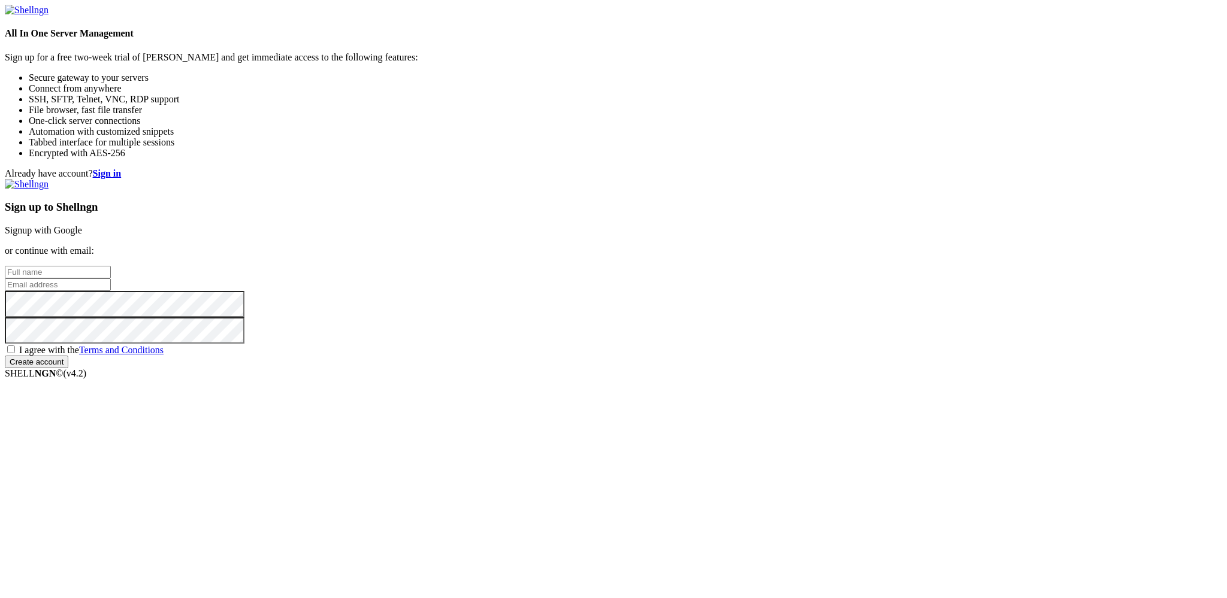
click at [82, 225] on link "Signup with Google" at bounding box center [43, 230] width 77 height 10
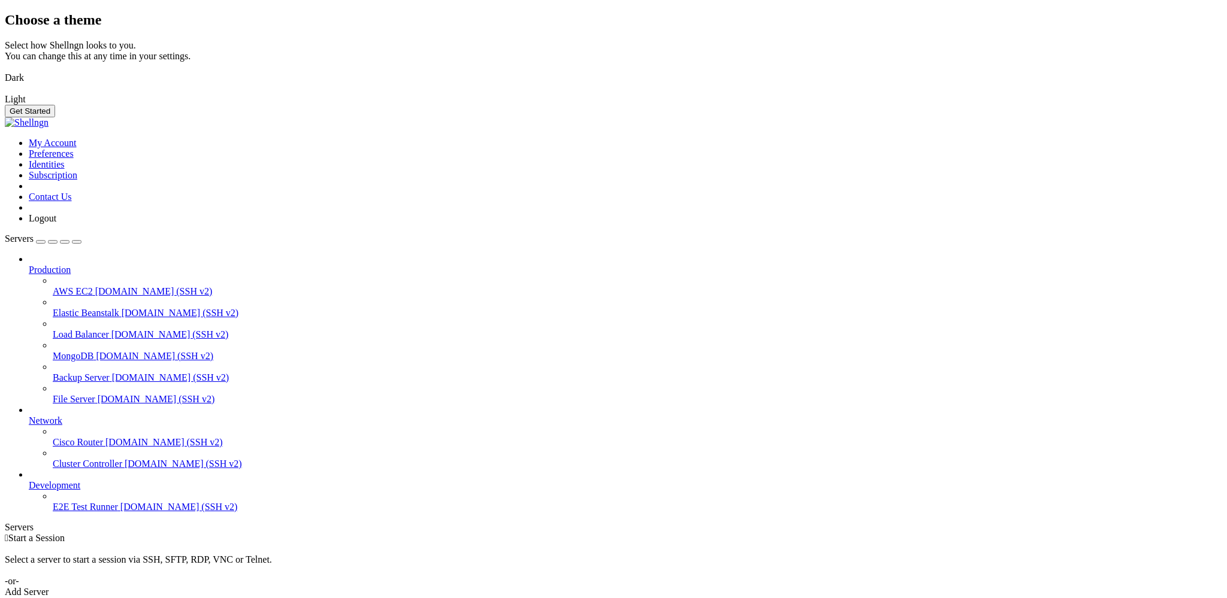
click at [55, 117] on button "Get Started" at bounding box center [30, 111] width 50 height 13
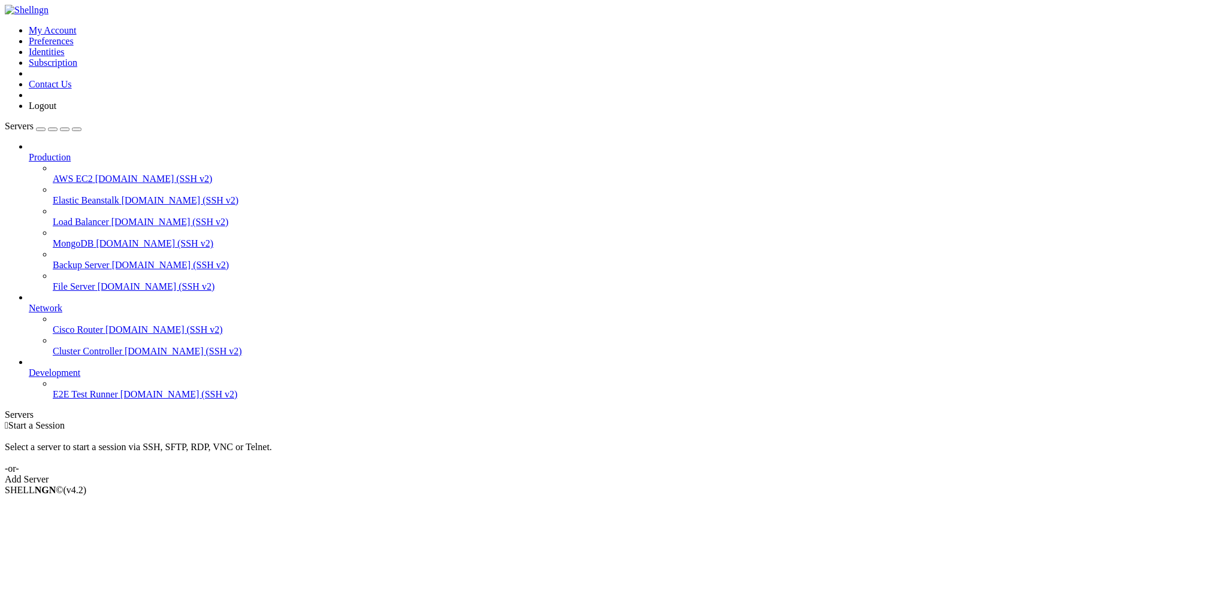
click at [673, 474] on div "Add Server" at bounding box center [613, 479] width 1217 height 11
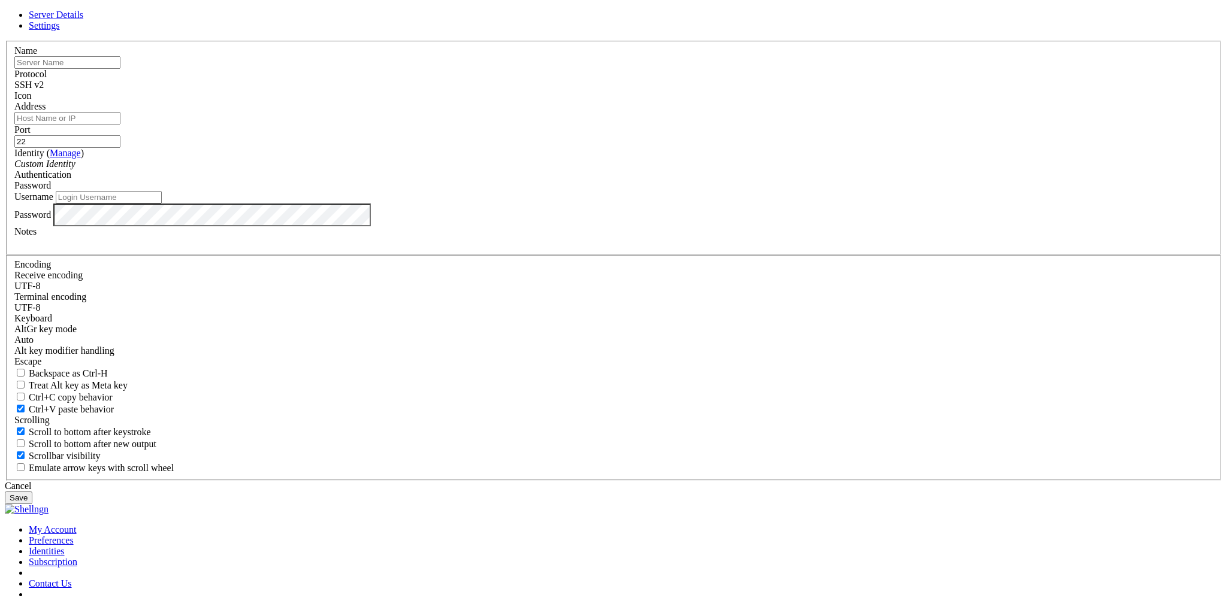
click at [686, 90] on div "SSH v2" at bounding box center [613, 85] width 1198 height 11
click at [679, 90] on div "SSH v1" at bounding box center [613, 85] width 1198 height 11
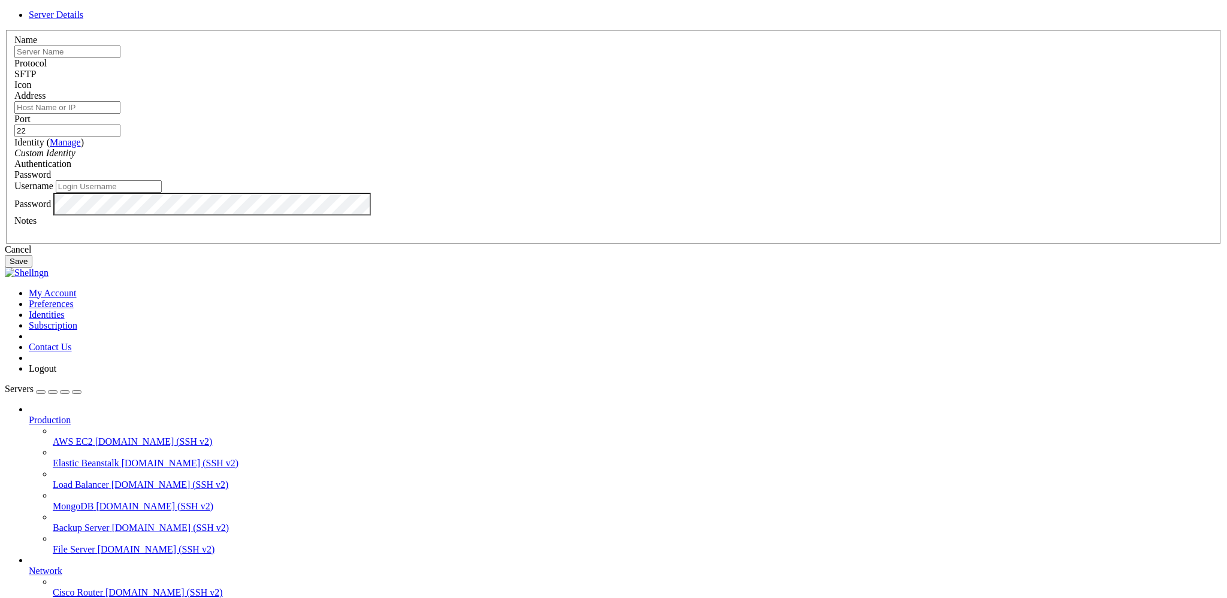
click at [682, 80] on div "SFTP" at bounding box center [613, 74] width 1198 height 11
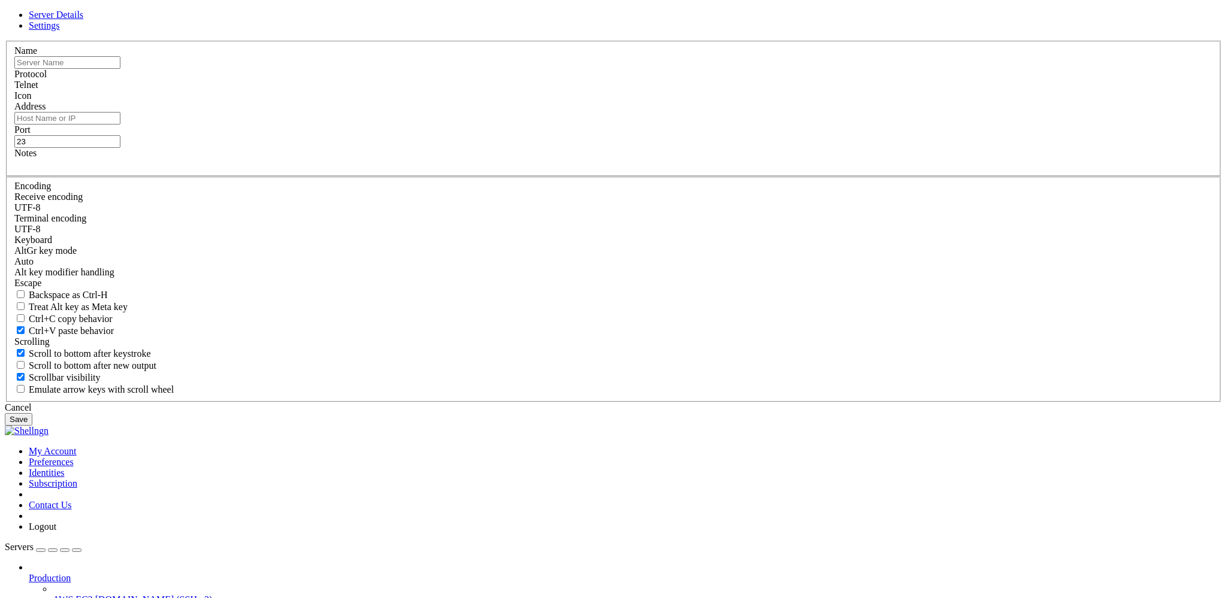
click at [680, 90] on div "Telnet" at bounding box center [613, 85] width 1198 height 11
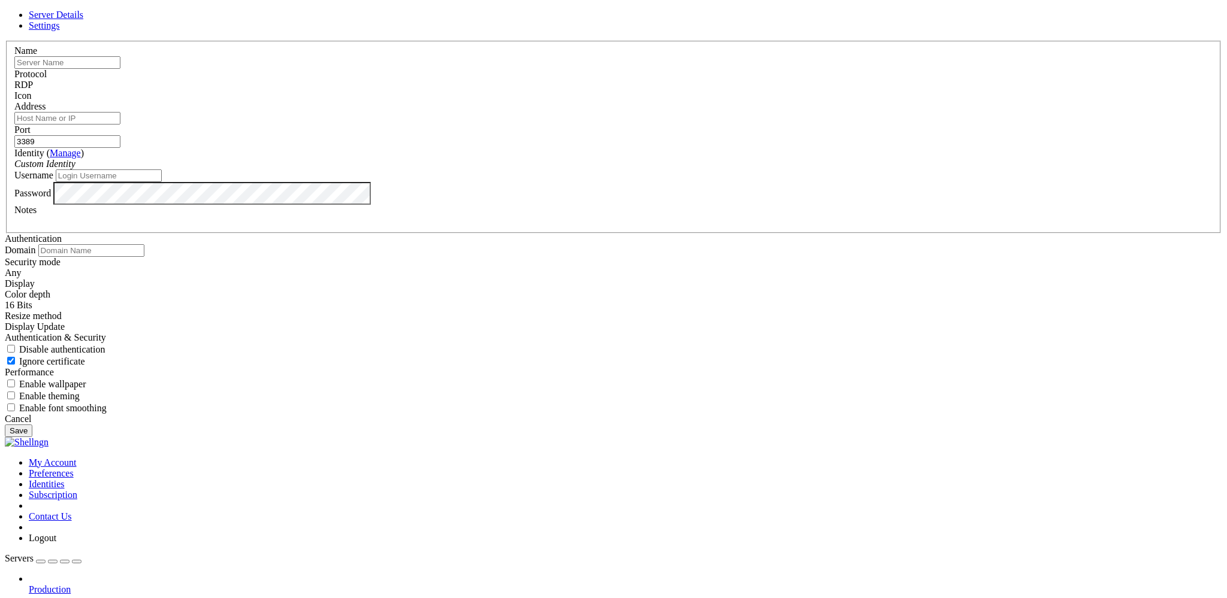
click at [681, 90] on div "RDP" at bounding box center [613, 85] width 1198 height 11
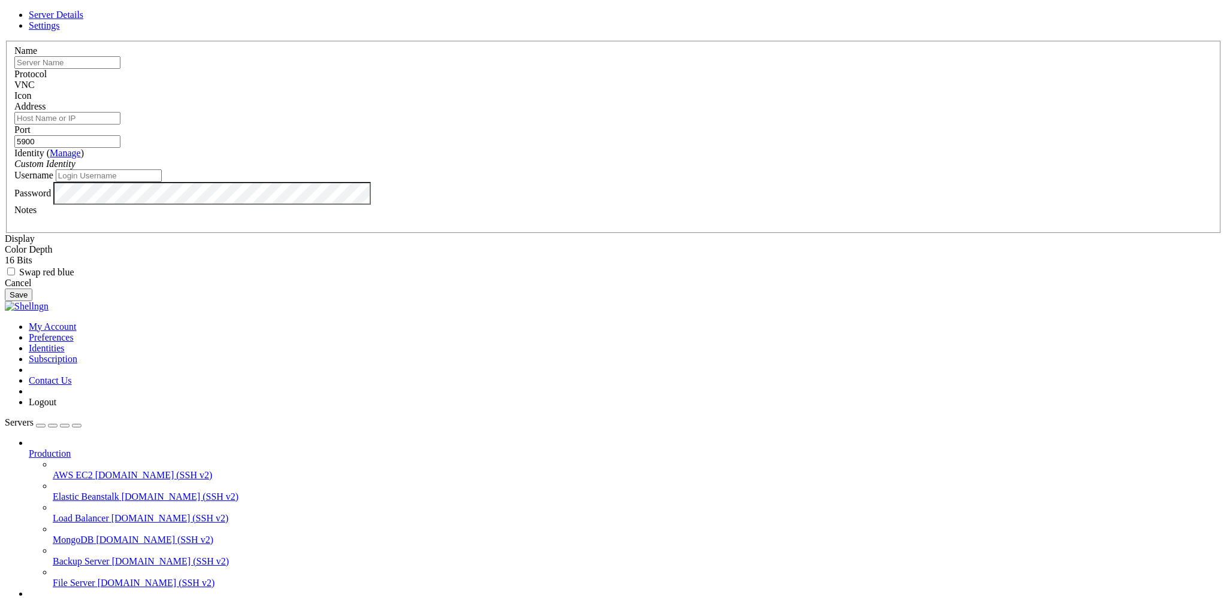
click at [680, 90] on div "VNC" at bounding box center [613, 85] width 1198 height 11
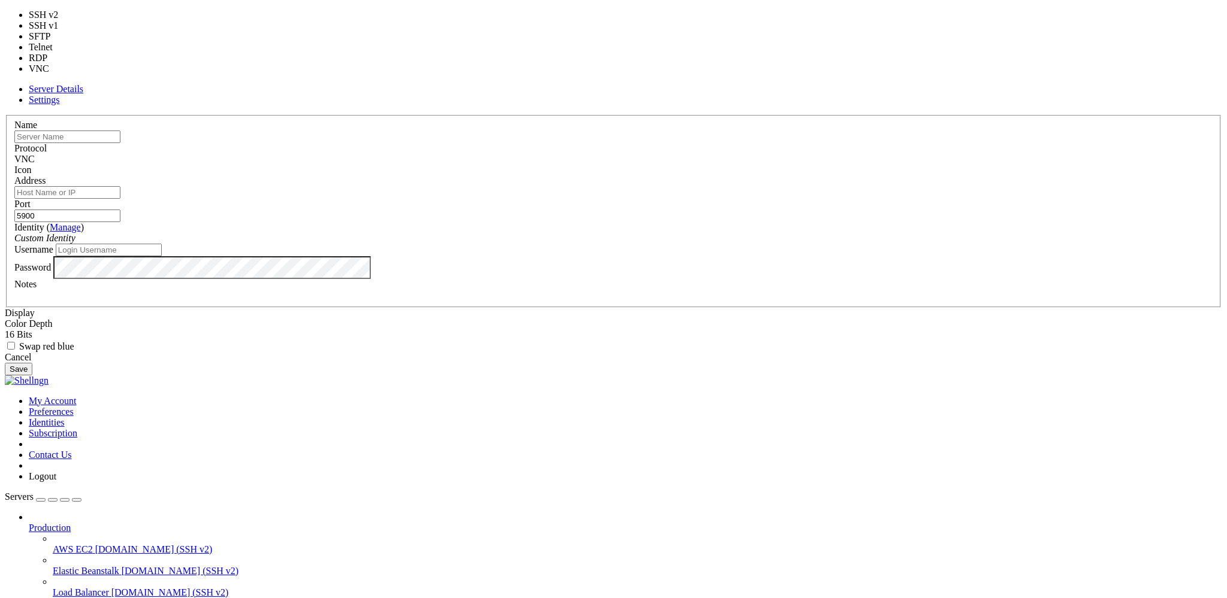
type input "23"
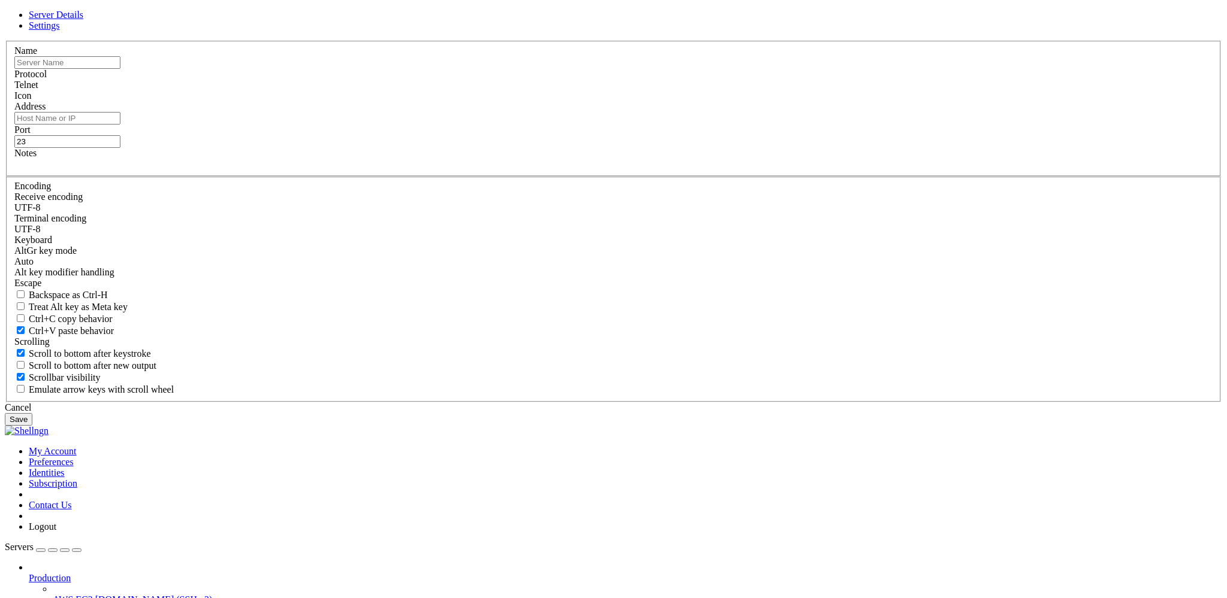
click at [491, 170] on div at bounding box center [613, 164] width 1198 height 11
click at [5, 41] on link at bounding box center [5, 41] width 0 height 0
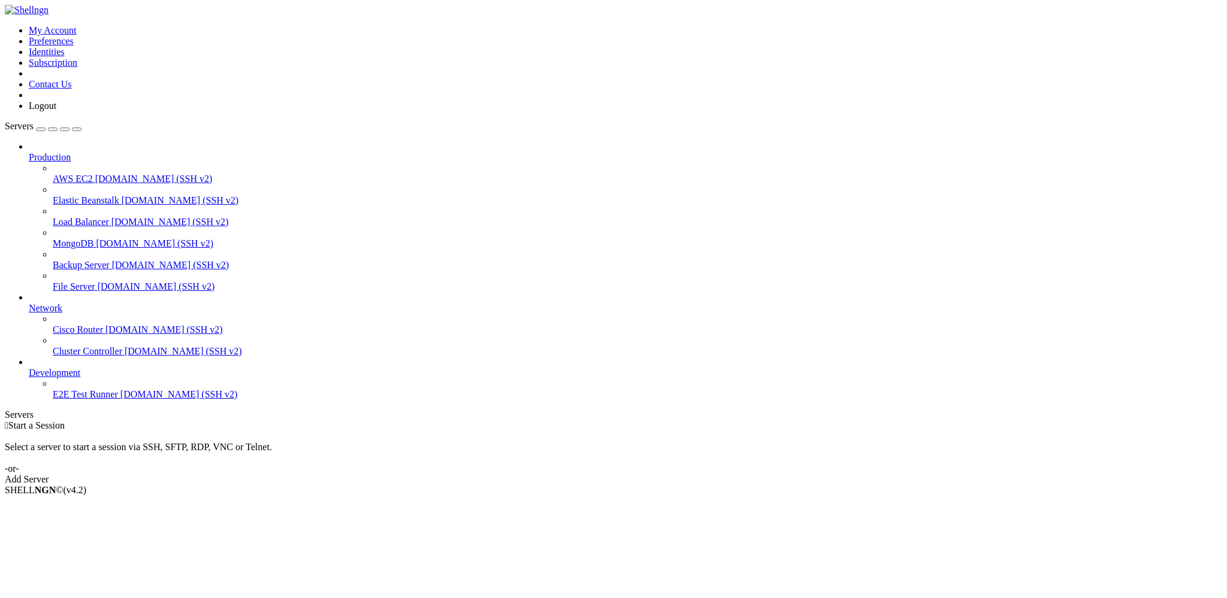
click at [694, 474] on div "Add Server" at bounding box center [613, 479] width 1217 height 11
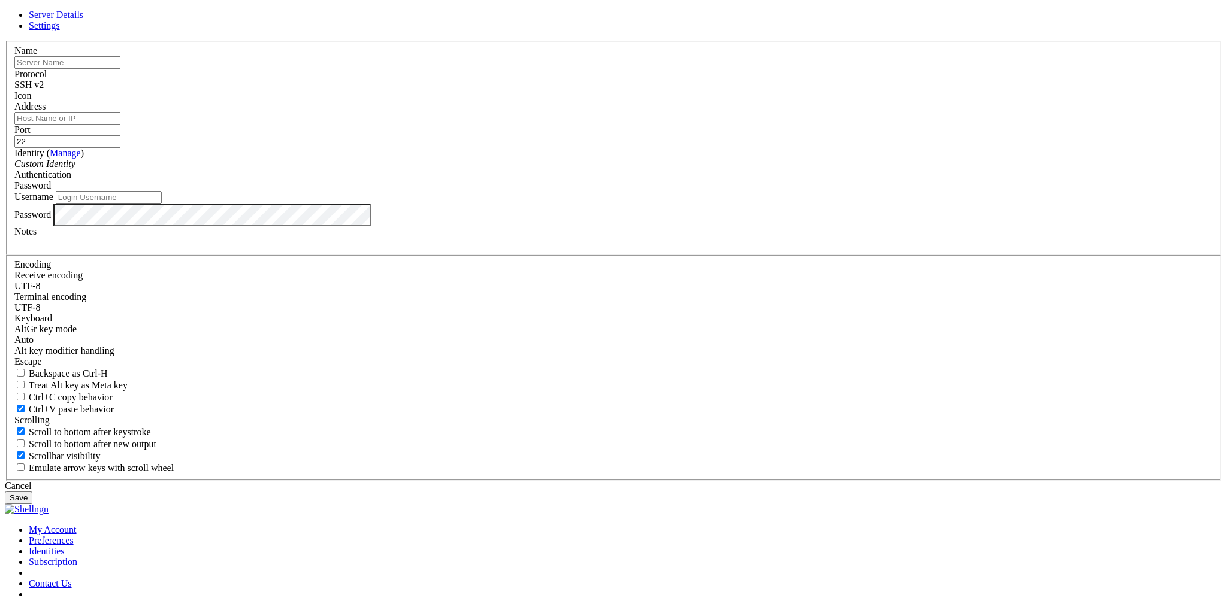
click at [689, 90] on div "SSH v2" at bounding box center [613, 85] width 1198 height 11
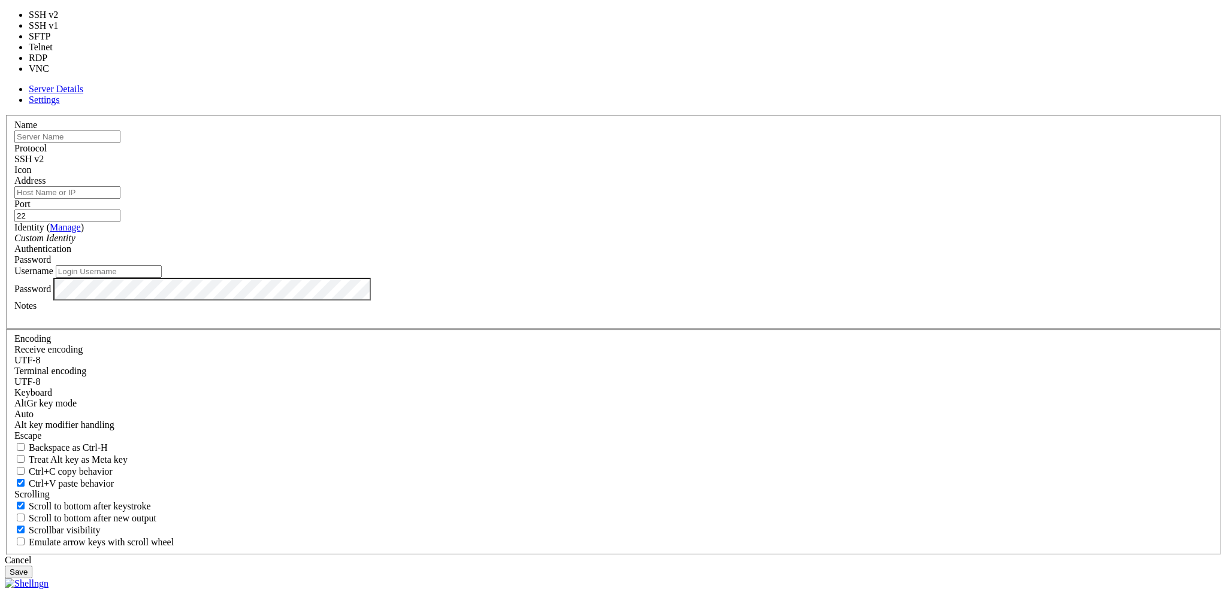
type input "3389"
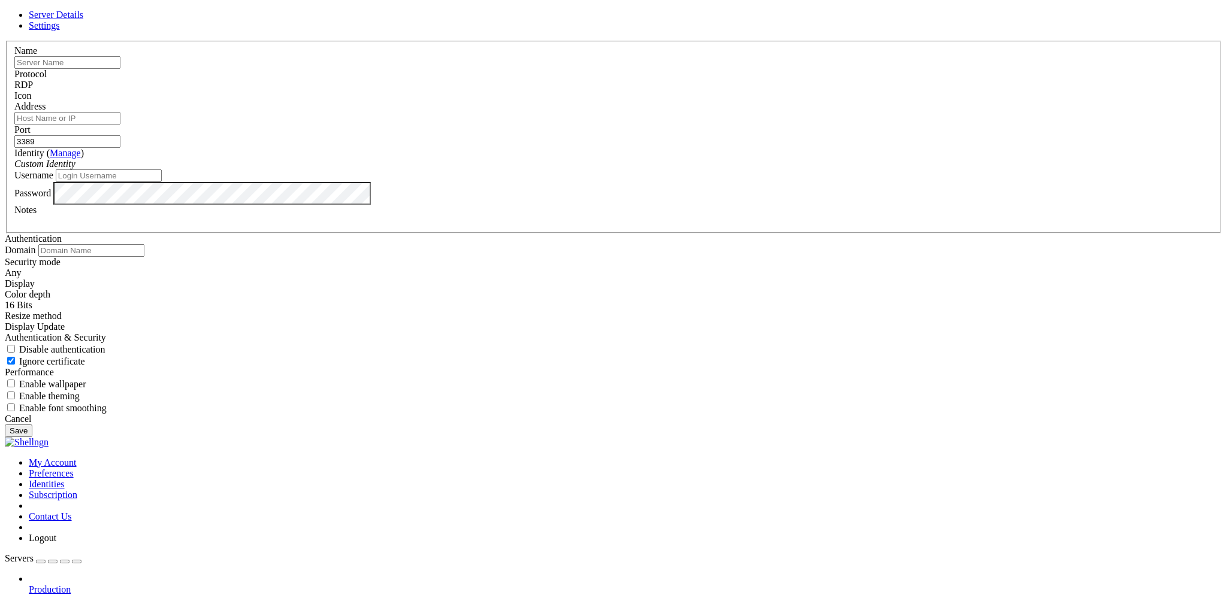
click at [120, 125] on input "Address" at bounding box center [67, 118] width 106 height 13
paste input "[TECHNICAL_ID]"
type input "[TECHNICAL_ID]"
click at [162, 182] on input "Username" at bounding box center [109, 176] width 106 height 13
paste input "root"
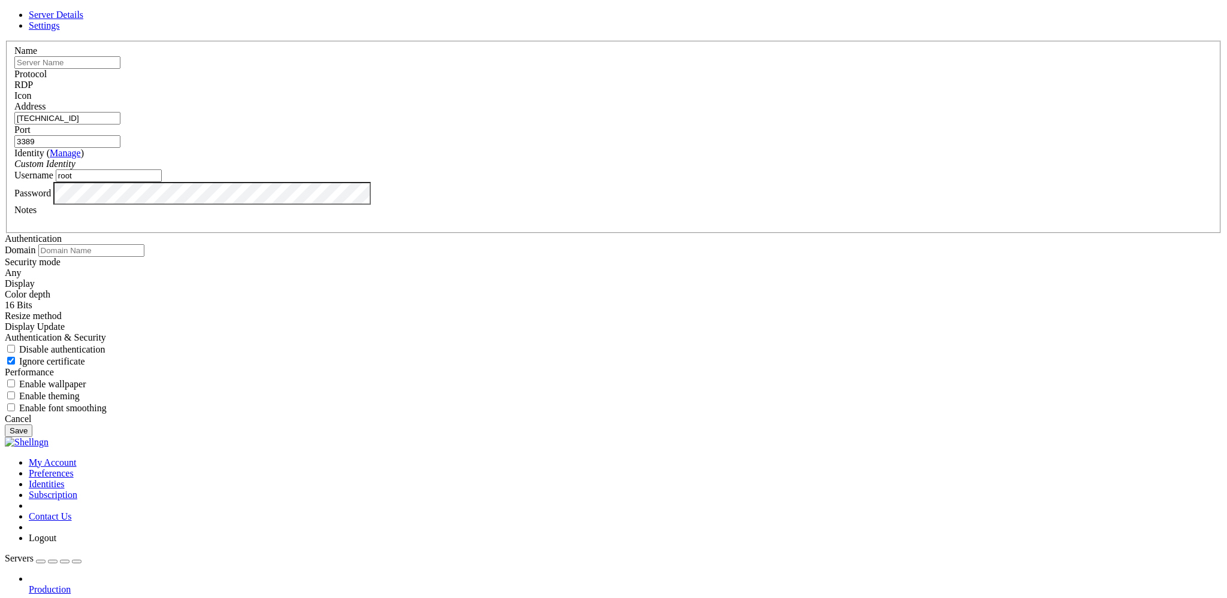
type input "root"
click at [32, 437] on button "Save" at bounding box center [19, 431] width 28 height 13
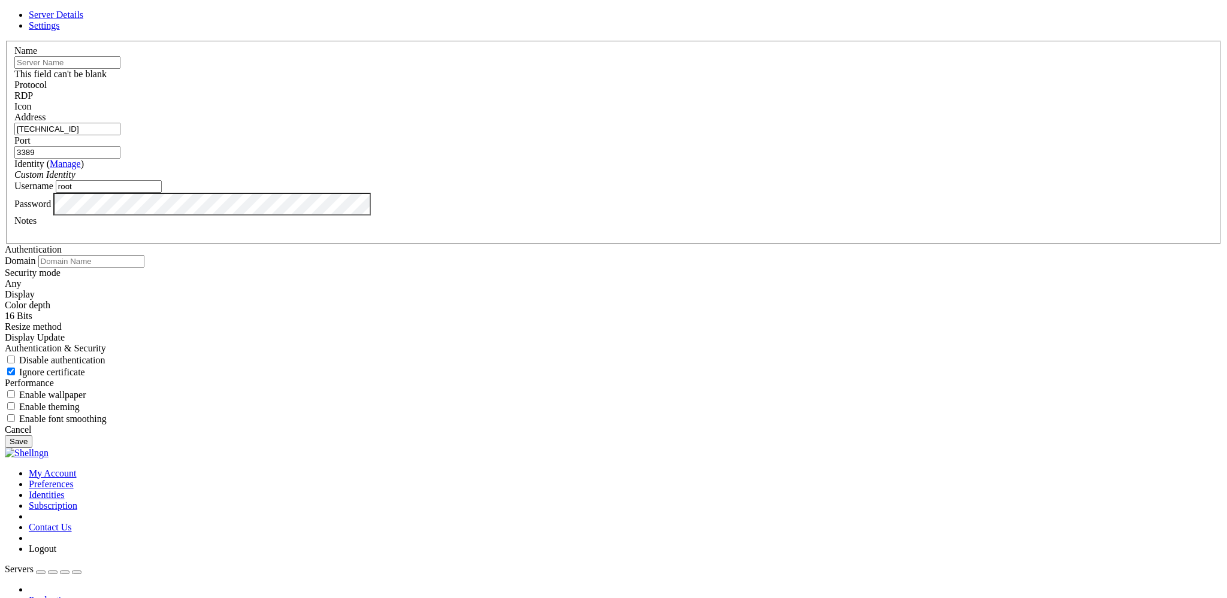
click at [120, 69] on input "text" at bounding box center [67, 62] width 106 height 13
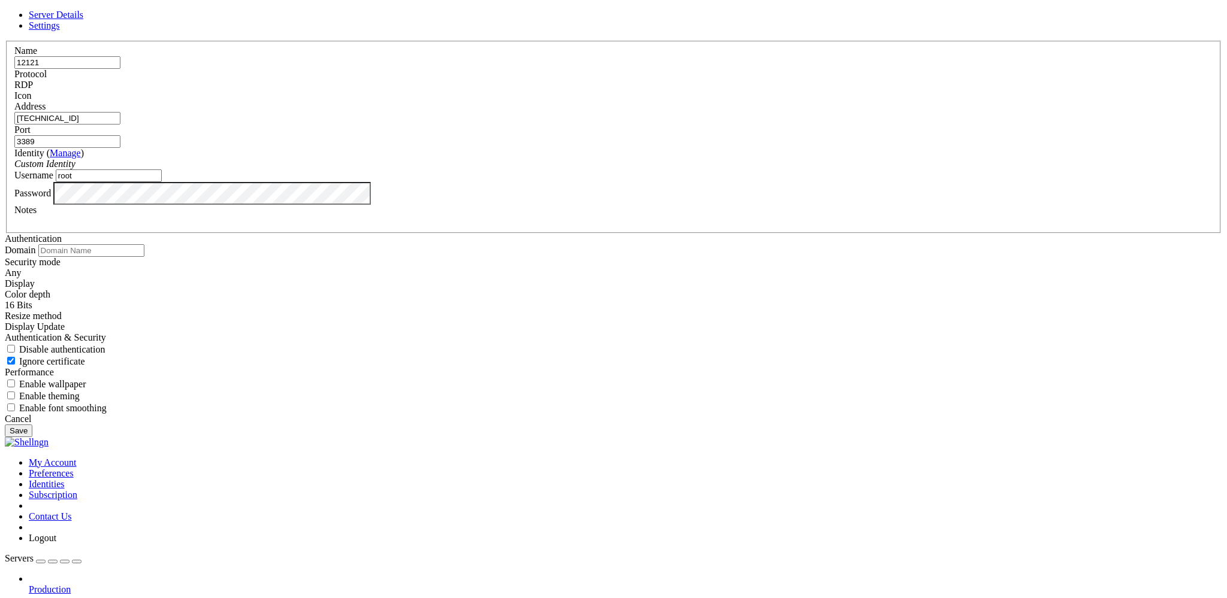
type input "12121"
click at [32, 437] on button "Save" at bounding box center [19, 431] width 28 height 13
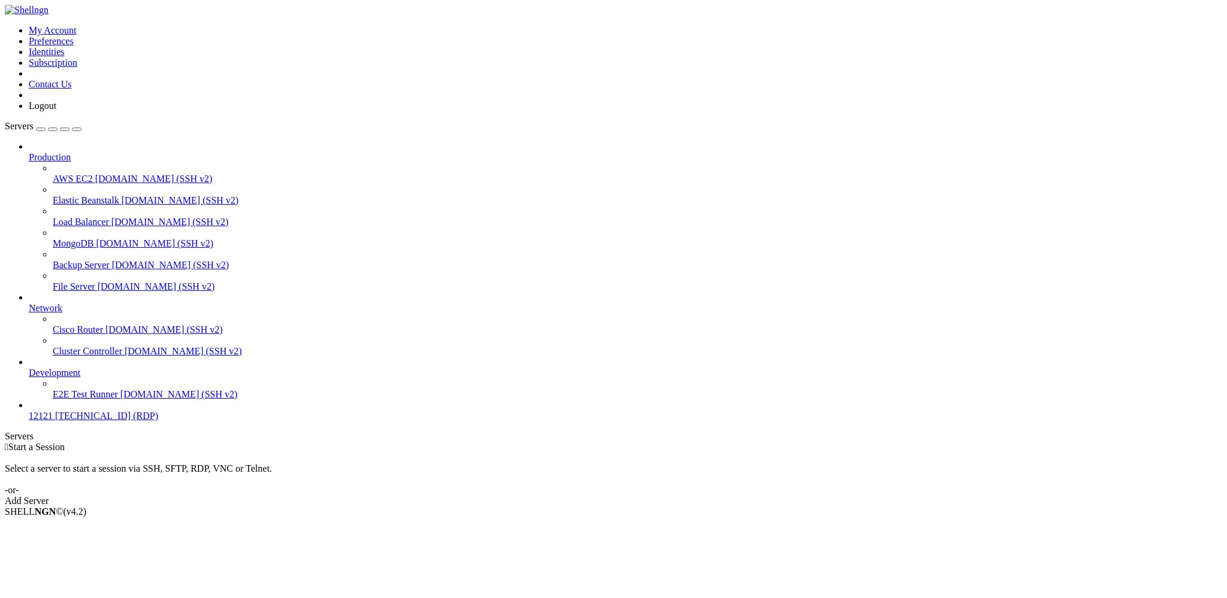
click at [48, 421] on span "12121" at bounding box center [41, 416] width 24 height 10
click at [120, 400] on span "[DOMAIN_NAME] (SSH v2)" at bounding box center [178, 394] width 117 height 10
click at [66, 421] on span "[TECHNICAL_ID] (RDP)" at bounding box center [106, 416] width 103 height 10
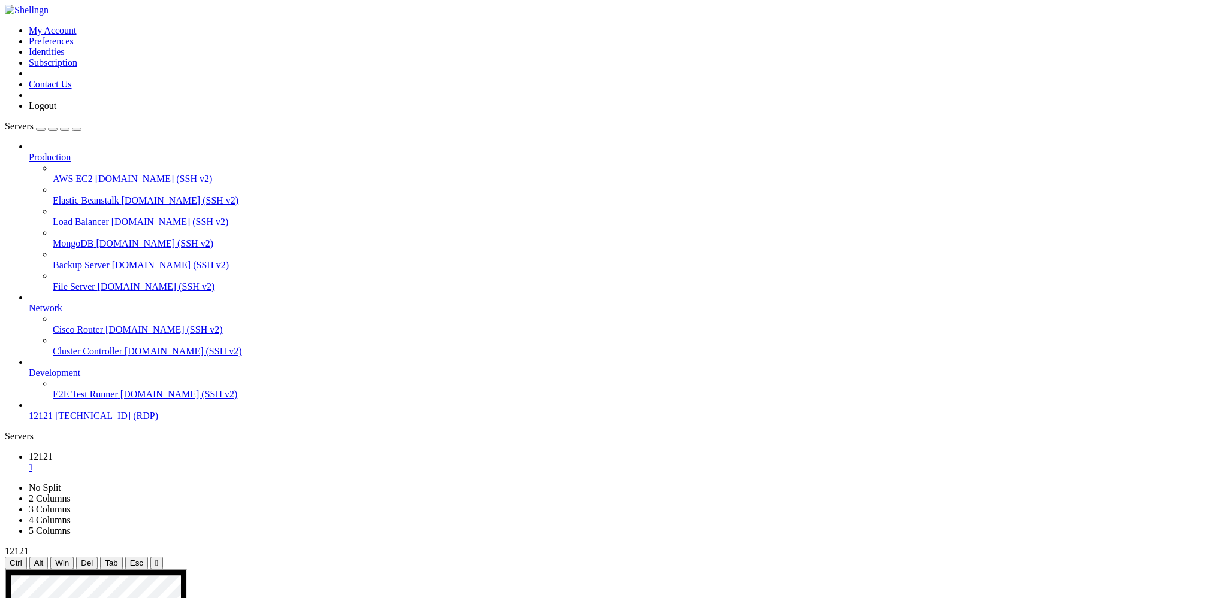
click at [31, 121] on span "Servers" at bounding box center [19, 126] width 29 height 10
click at [5, 25] on icon at bounding box center [5, 25] width 0 height 0
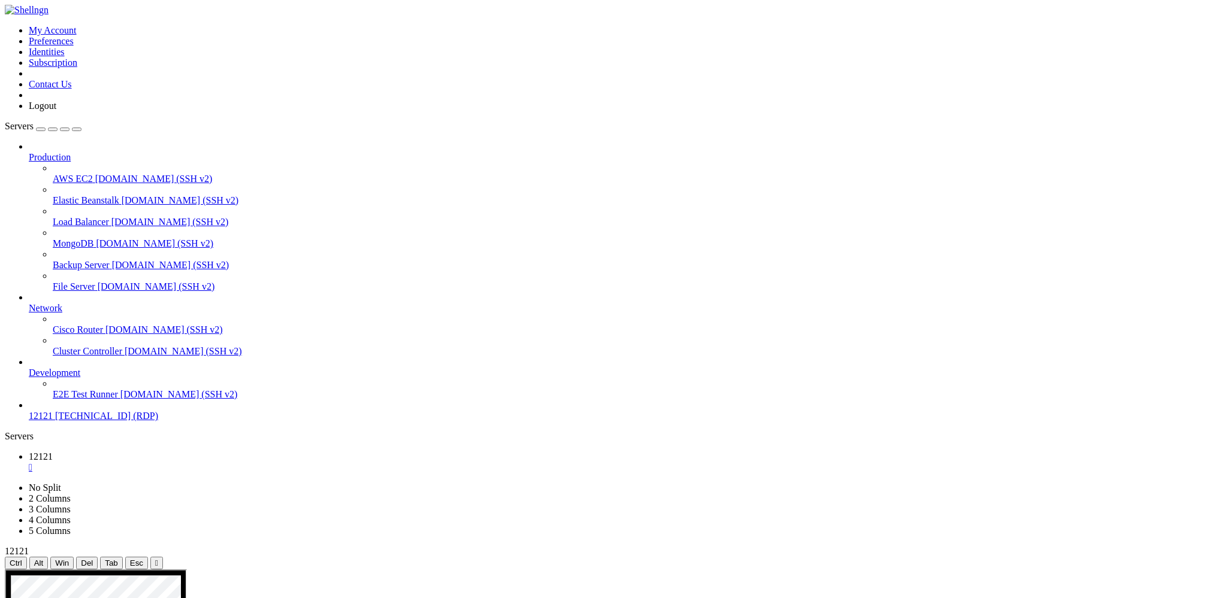
click at [23, 121] on span "Servers" at bounding box center [19, 126] width 29 height 10
click at [73, 400] on link "E2E Test Runner demo.shellngn.com (SSH v2)" at bounding box center [637, 394] width 1169 height 11
click at [75, 378] on span "Development" at bounding box center [55, 373] width 52 height 10
click at [62, 303] on span "Network" at bounding box center [46, 308] width 34 height 10
click at [83, 325] on span "Cisco Router" at bounding box center [78, 330] width 50 height 10
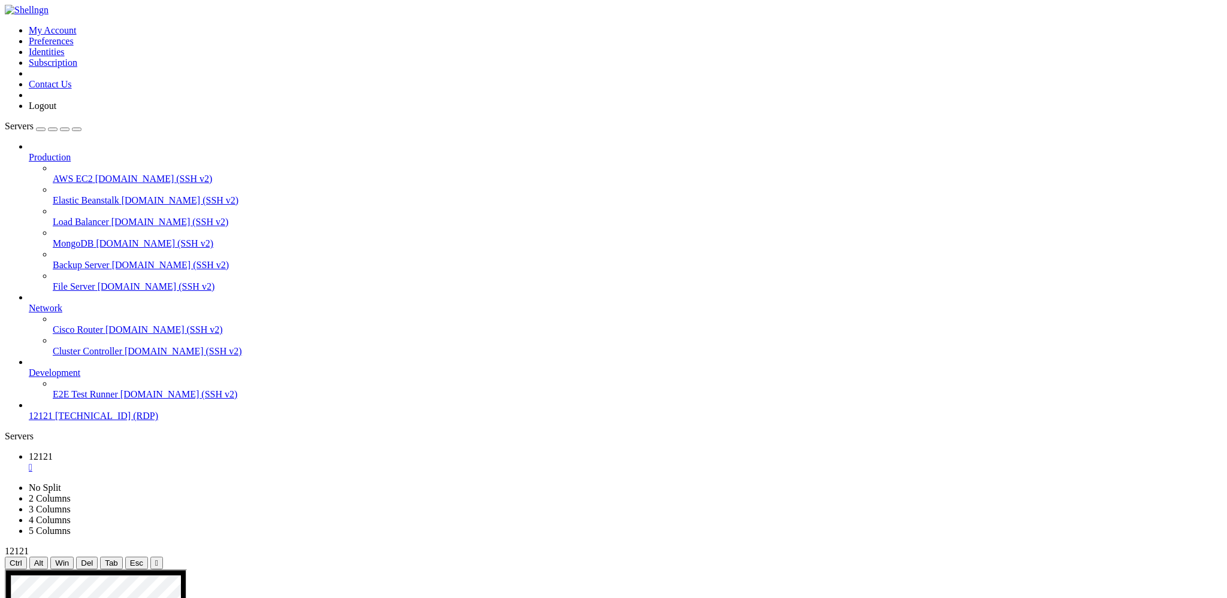
click at [83, 282] on span "File Server" at bounding box center [74, 287] width 43 height 10
click at [96, 238] on span "[DOMAIN_NAME] (SSH v2)" at bounding box center [154, 243] width 117 height 10
click at [86, 195] on span "Elastic Beanstalk" at bounding box center [86, 200] width 66 height 10
click at [84, 174] on span "AWS EC2" at bounding box center [73, 179] width 40 height 10
click at [71, 152] on span "Production" at bounding box center [50, 157] width 42 height 10
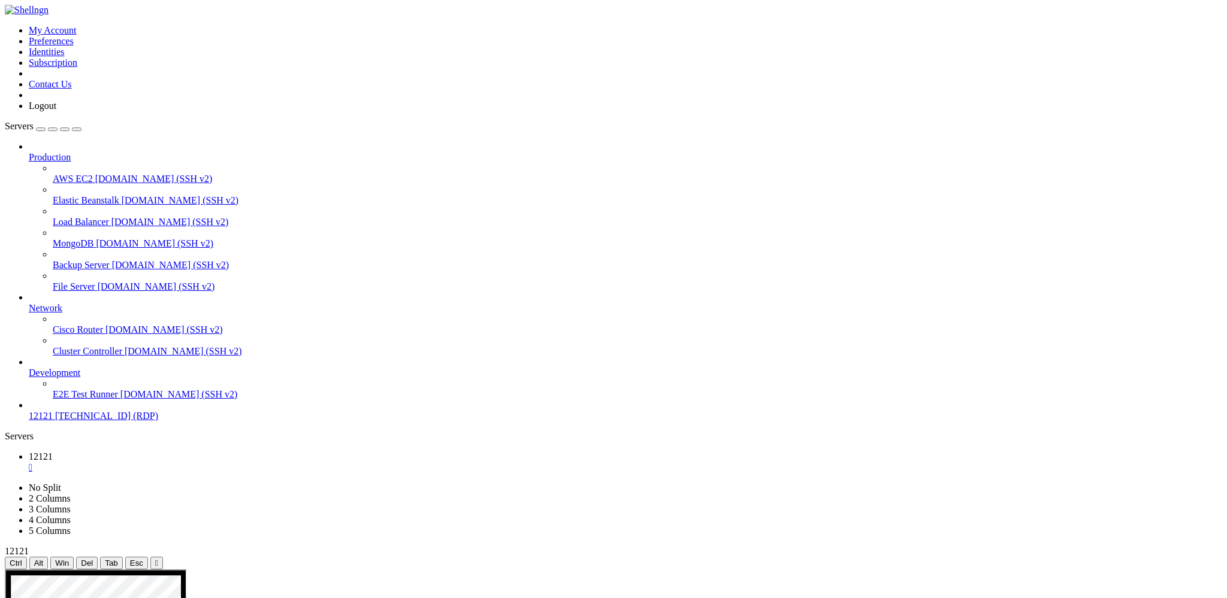
click at [71, 152] on span "Production" at bounding box center [50, 157] width 42 height 10
click at [34, 121] on span "Servers" at bounding box center [19, 126] width 29 height 10
click at [45, 13] on img at bounding box center [27, 10] width 44 height 11
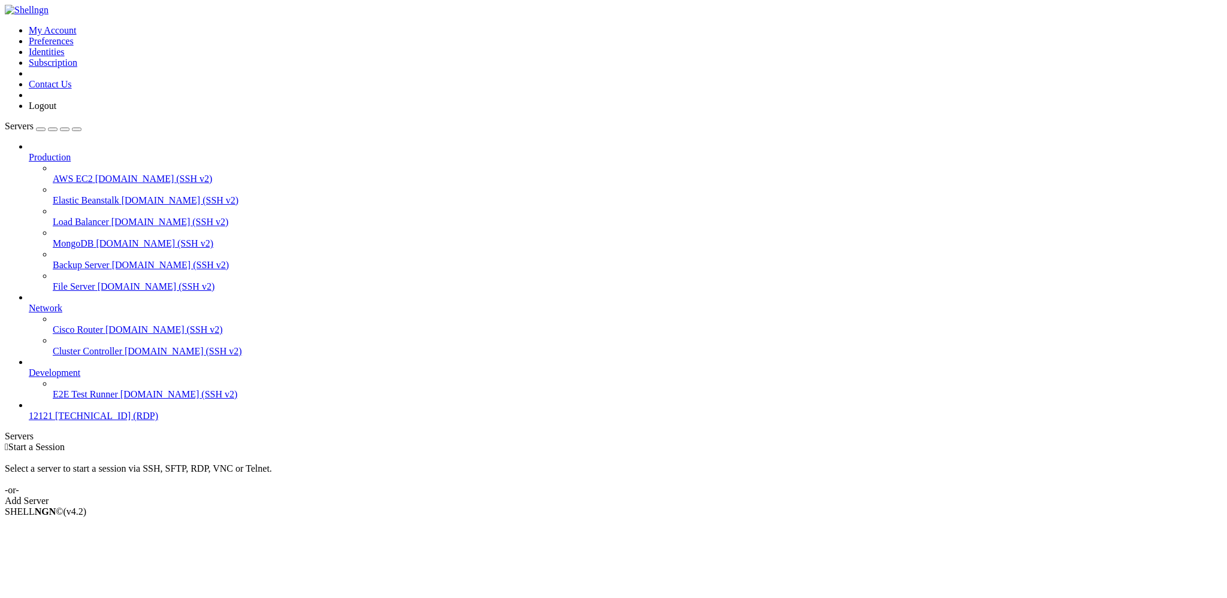
click at [668, 496] on div "Add Server" at bounding box center [613, 501] width 1217 height 11
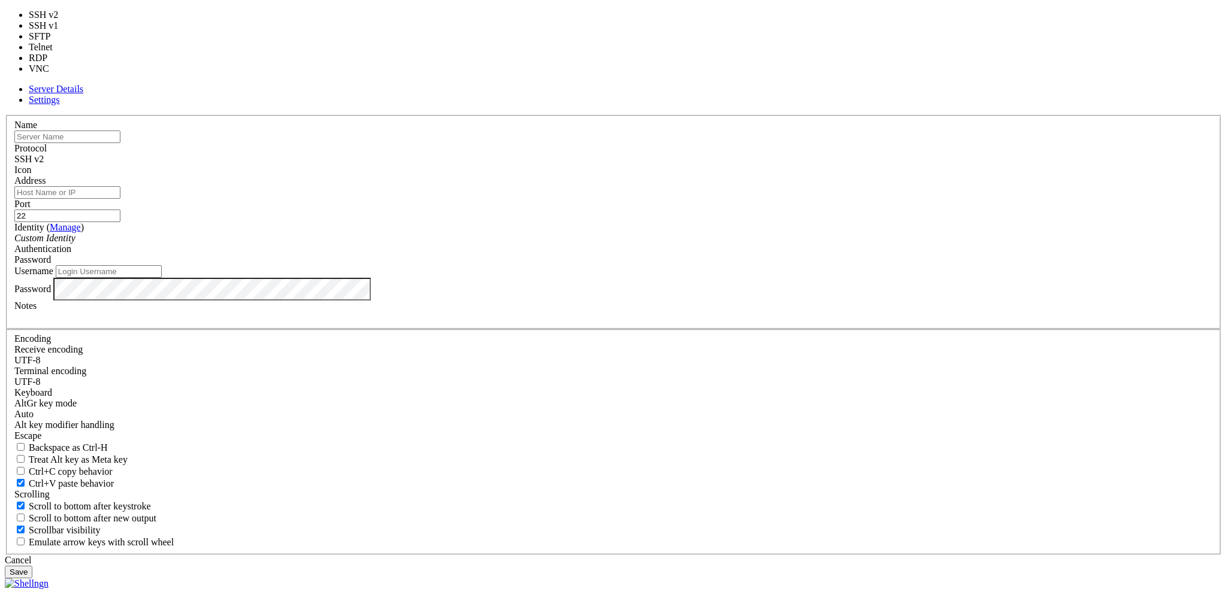
click at [685, 165] on div "SSH v2" at bounding box center [613, 159] width 1198 height 11
type input "5900"
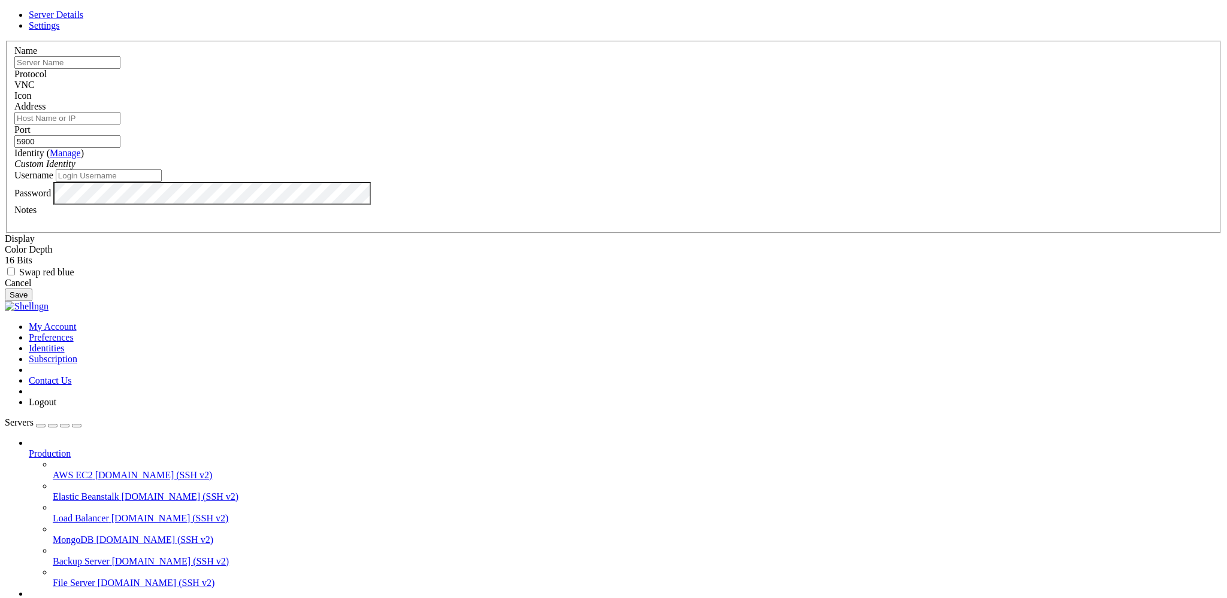
click at [120, 125] on input "Address" at bounding box center [67, 118] width 106 height 13
paste input "[TECHNICAL_ID]"
type input "[TECHNICAL_ID]"
click at [120, 69] on input "text" at bounding box center [67, 62] width 106 height 13
type input "342324"
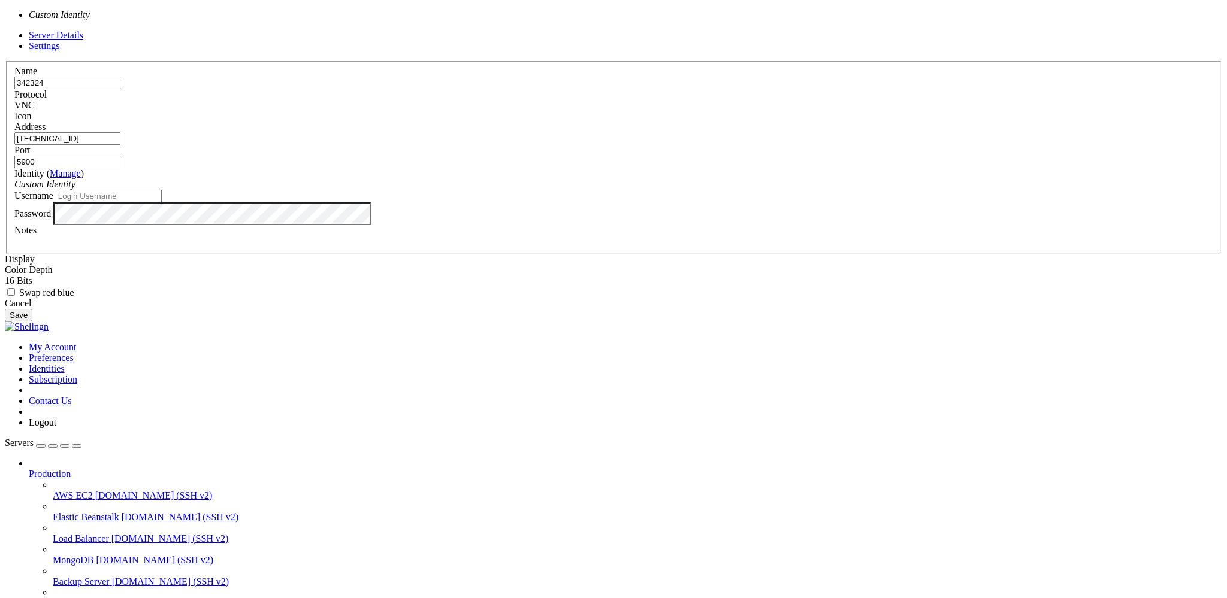
click at [504, 190] on div "Custom Identity" at bounding box center [613, 184] width 1198 height 11
click at [75, 189] on icon "Custom Identity" at bounding box center [44, 184] width 61 height 10
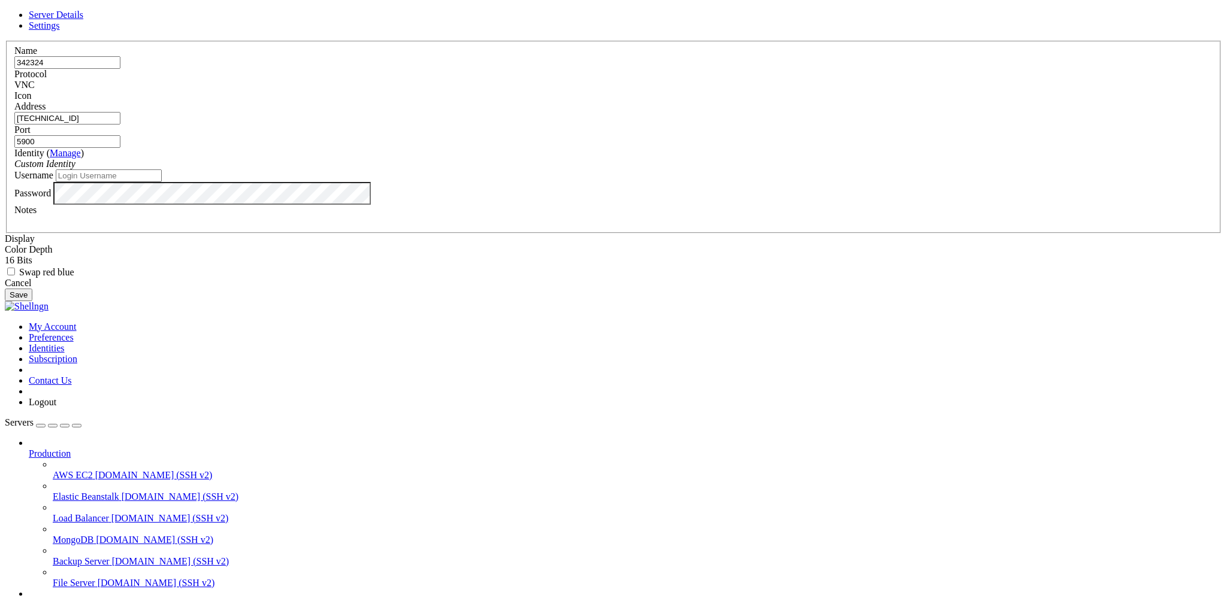
click at [162, 182] on input "Username" at bounding box center [109, 176] width 106 height 13
paste input "root"
type input "root"
click at [32, 301] on button "Save" at bounding box center [19, 295] width 28 height 13
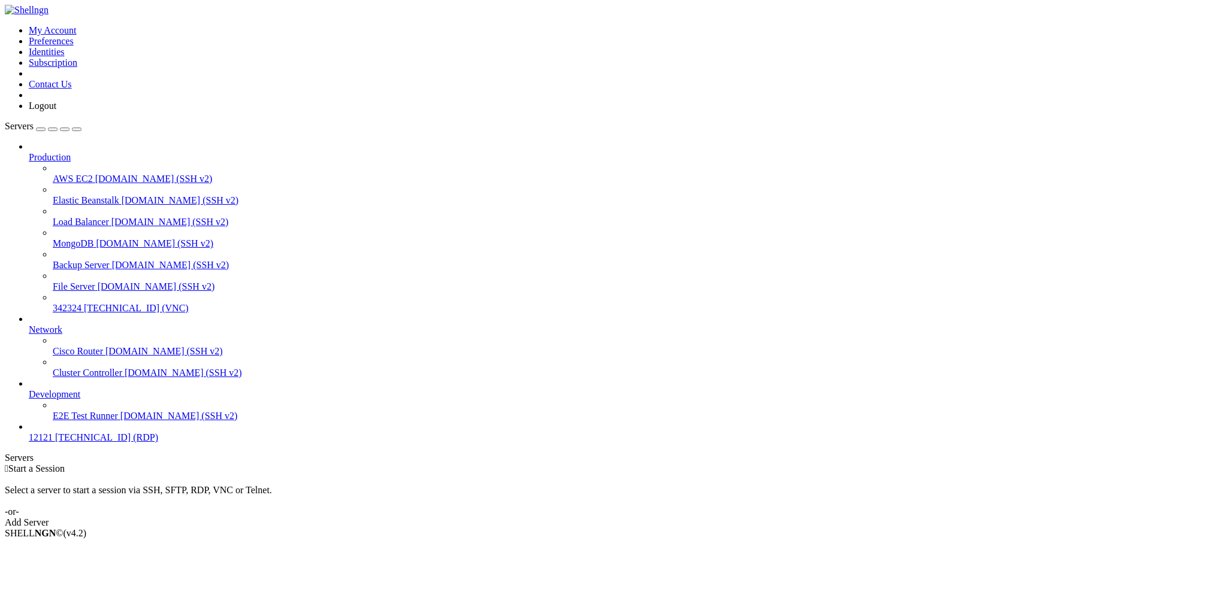
click at [84, 303] on span "[TECHNICAL_ID] (VNC)" at bounding box center [136, 308] width 105 height 10
